Goal: Information Seeking & Learning: Learn about a topic

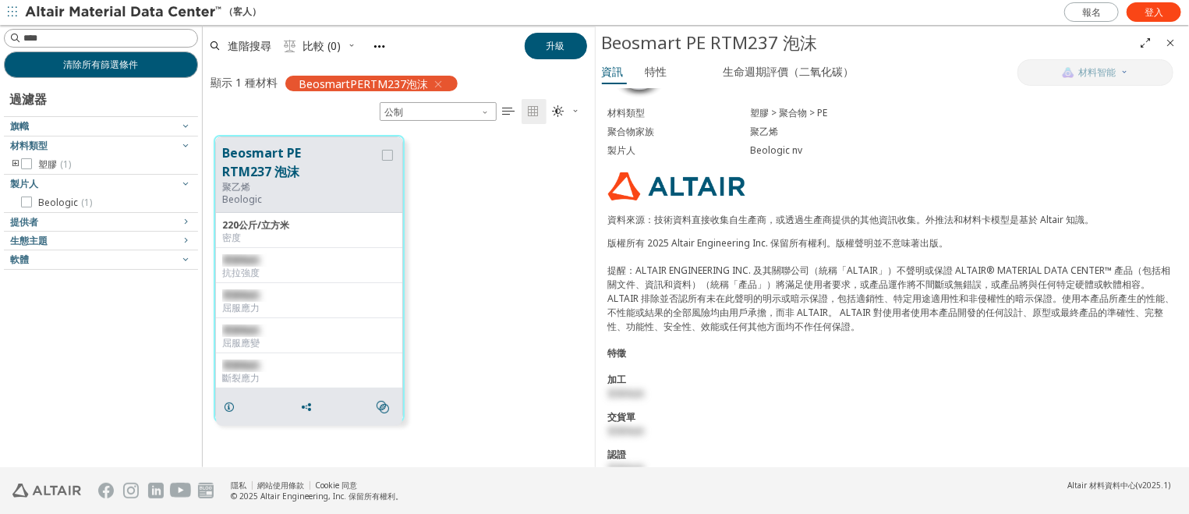
scroll to position [129, 0]
drag, startPoint x: 837, startPoint y: 213, endPoint x: 1046, endPoint y: 215, distance: 209.0
click at [1039, 212] on font "資料來源：技術資料直接收集自生產商，或透過生產商提供的其他資訊收集。外推法和材料卡模型是基於 Altair 知識。" at bounding box center [851, 217] width 487 height 13
drag, startPoint x: 863, startPoint y: 260, endPoint x: 1007, endPoint y: 260, distance: 143.5
click at [1001, 262] on font "提醒：ALTAIR ENGINEERING INC. 及其關聯公司（統稱「ALTAIR」）不聲明或保證 ALTAIR® MATERIAL DATA CENTE…" at bounding box center [891, 296] width 567 height 69
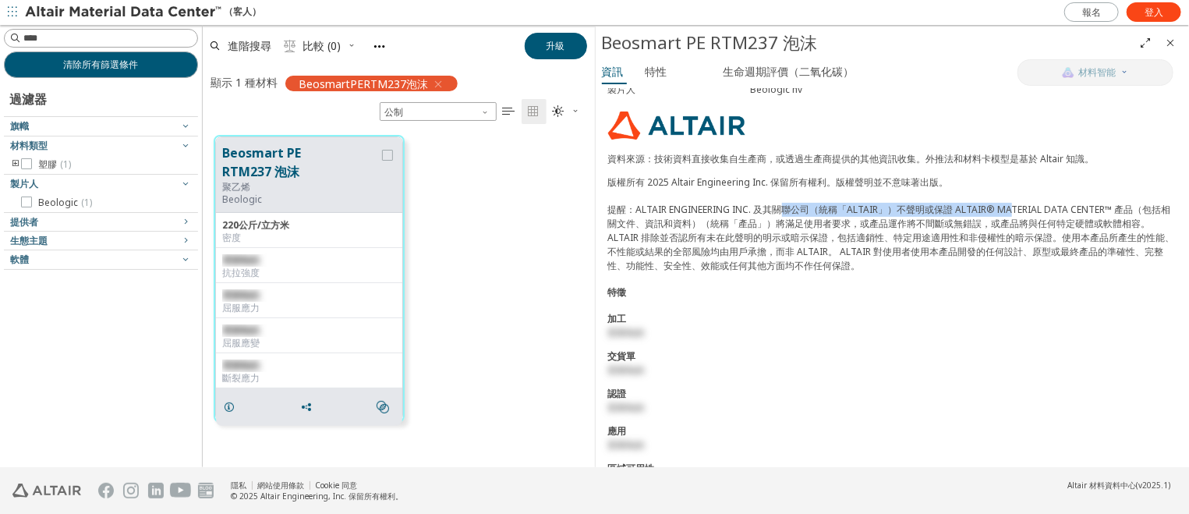
scroll to position [200, 0]
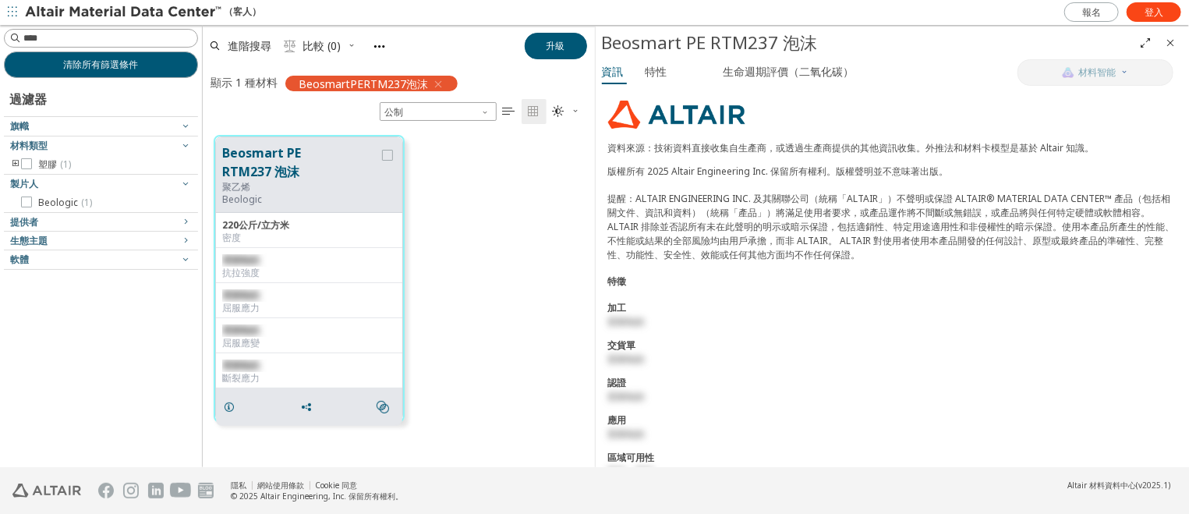
click at [535, 244] on div "Beosmart PE RTM237 泡沫 聚乙烯 Beologic 220公斤/立方米 密度 受限制的 抗拉強度 受限制的 屈服應力 受限制的 屈服應變 受…" at bounding box center [399, 279] width 392 height 310
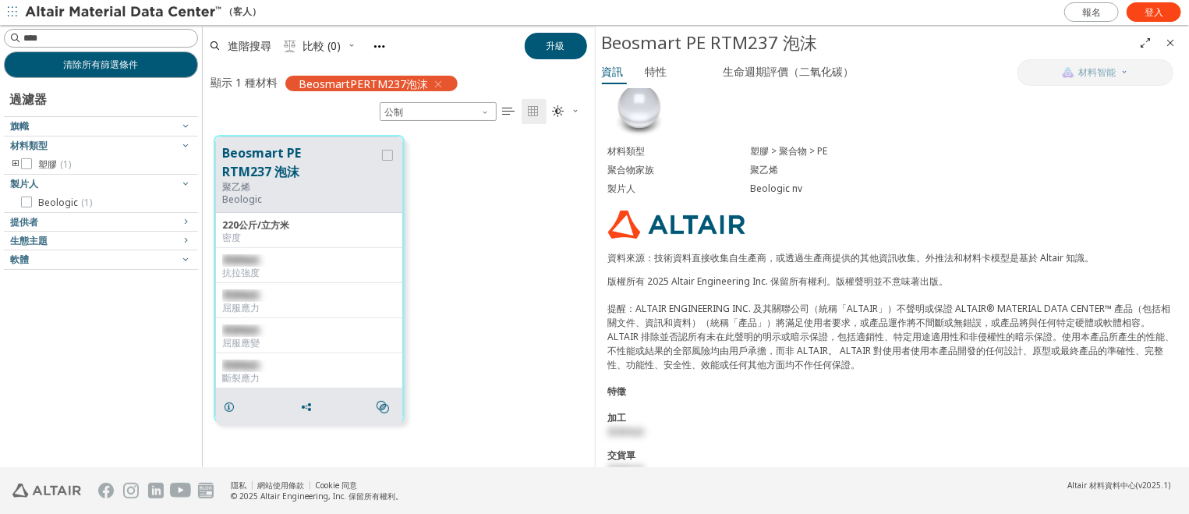
scroll to position [37, 0]
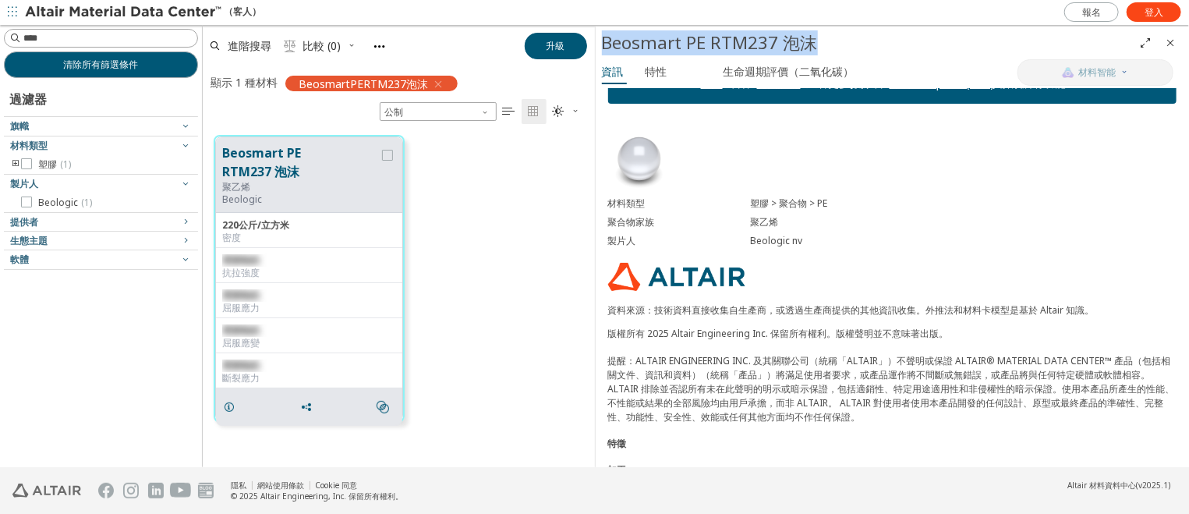
drag, startPoint x: 818, startPoint y: 38, endPoint x: 603, endPoint y: 43, distance: 215.3
click at [603, 43] on div "Beosmart PE RTM237 泡沫" at bounding box center [868, 42] width 532 height 25
copy font "Beosmart PE RTM237 泡沫"
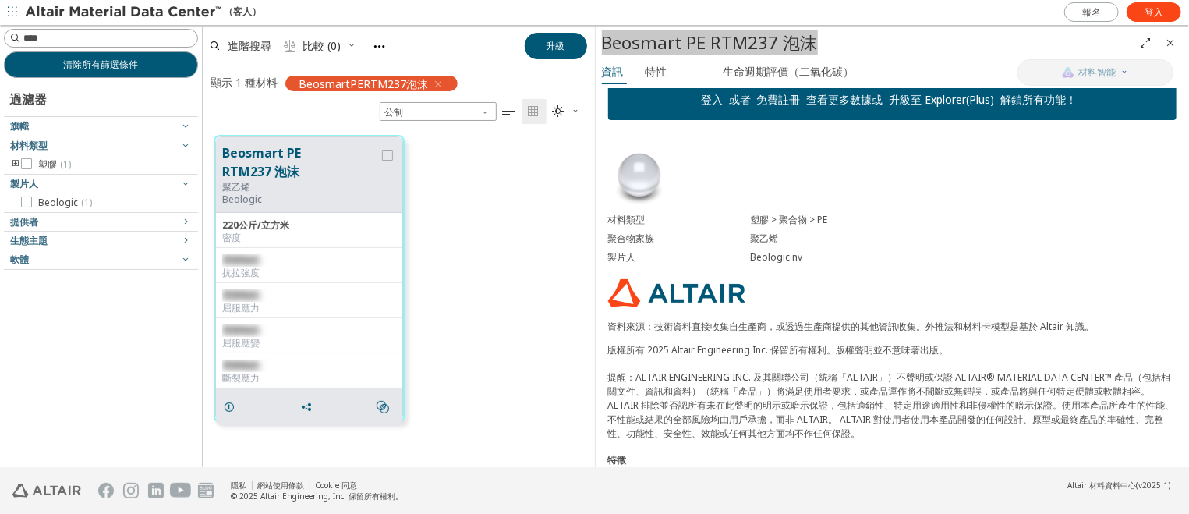
scroll to position [33, 0]
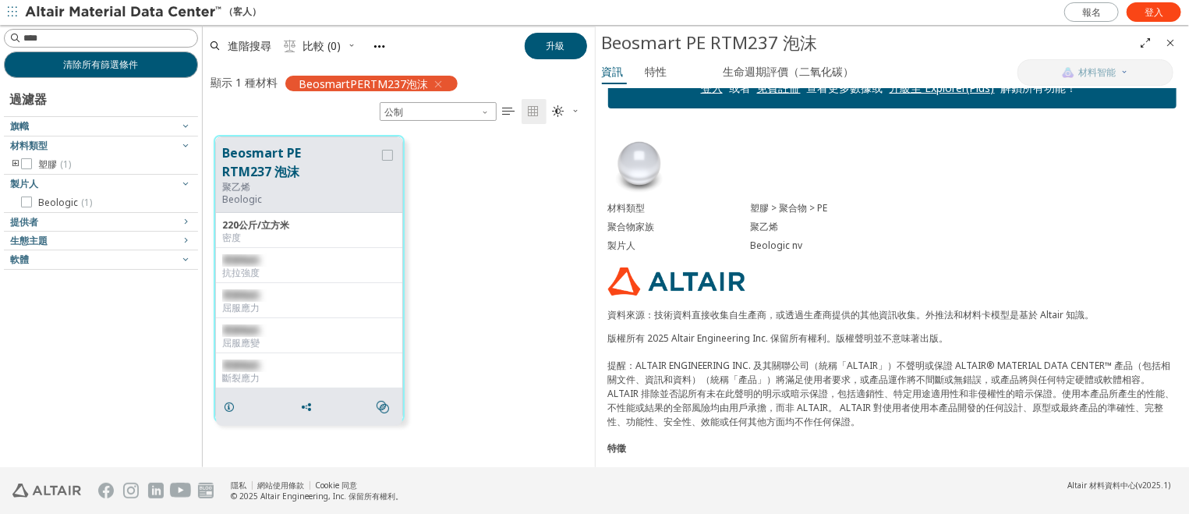
click at [503, 256] on div "Beosmart PE RTM237 泡沫 聚乙烯 Beologic 220公斤/立方米 密度 受限制的 抗拉強度 受限制的 屈服應力 受限制的 屈服應變 受…" at bounding box center [399, 279] width 392 height 310
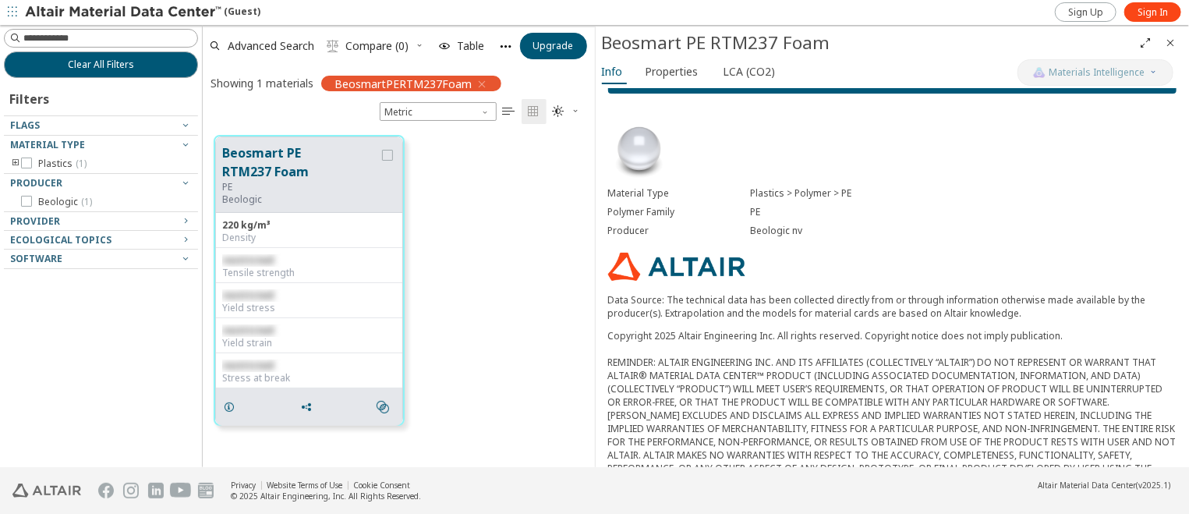
scroll to position [65, 0]
